Goal: Browse casually: Explore the website without a specific task or goal

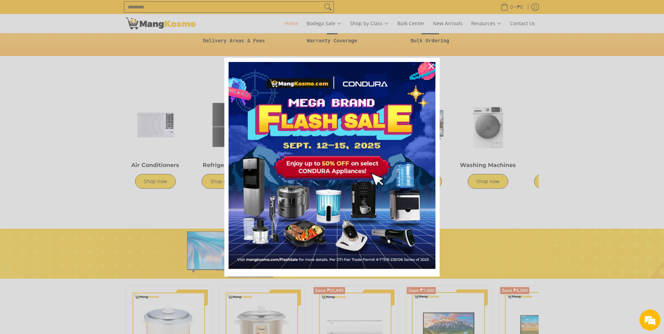
scroll to position [0, 557]
click at [430, 64] on icon "close icon" at bounding box center [431, 66] width 6 height 6
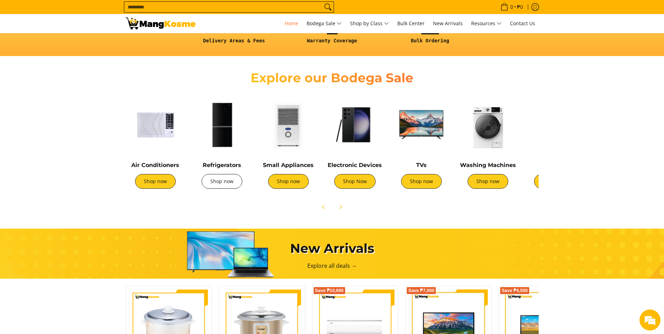
click at [216, 183] on link "Shop now" at bounding box center [222, 181] width 41 height 15
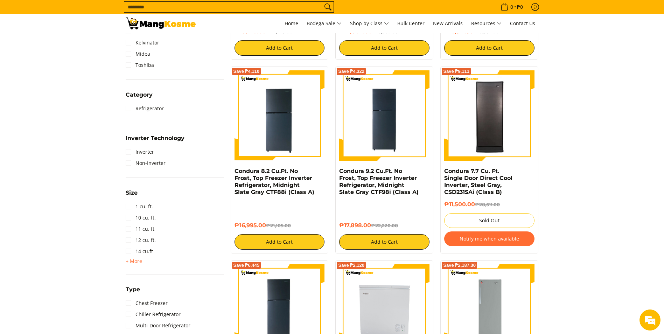
scroll to position [280, 0]
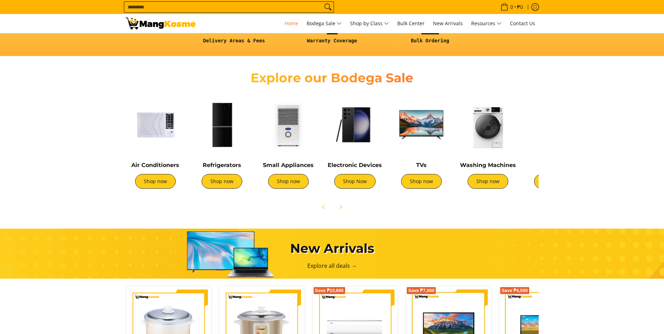
scroll to position [210, 0]
click at [431, 183] on link "Shop now" at bounding box center [421, 181] width 41 height 15
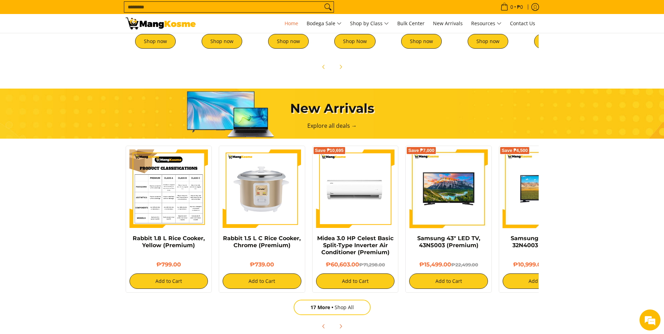
scroll to position [0, 557]
